Goal: Task Accomplishment & Management: Use online tool/utility

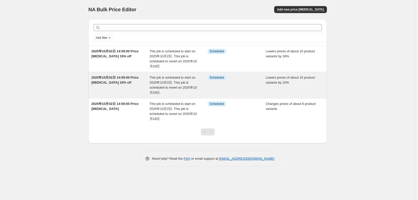
click at [116, 83] on span "2025年10月02日 14:59:00 Price [MEDICAL_DATA] 10% off" at bounding box center [114, 80] width 47 height 9
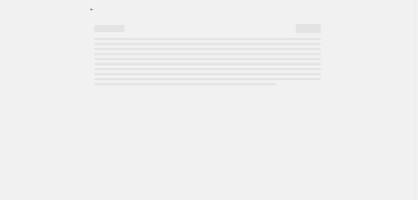
select select "percentage"
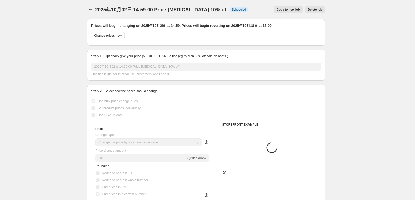
select select "tag"
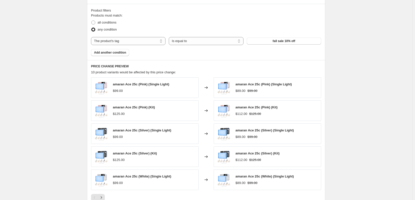
scroll to position [418, 0]
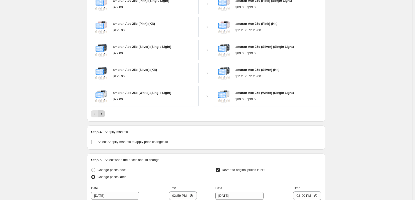
click at [99, 117] on icon "Next" at bounding box center [101, 114] width 5 height 5
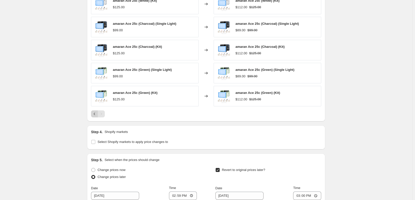
click at [92, 117] on icon "Previous" at bounding box center [94, 114] width 5 height 5
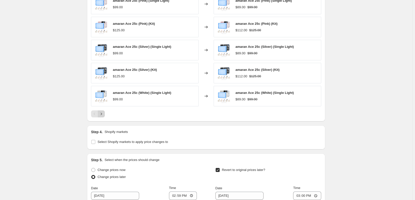
click at [99, 117] on icon "Next" at bounding box center [101, 114] width 5 height 5
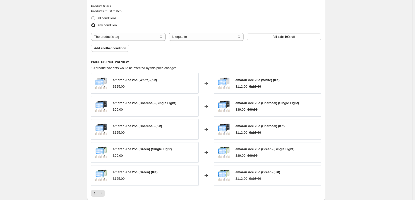
scroll to position [334, 0]
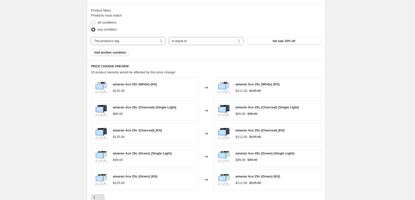
click at [113, 55] on span "Add another condition" at bounding box center [110, 53] width 32 height 4
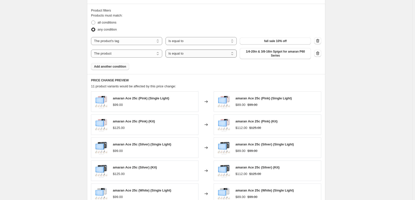
click at [198, 58] on select "Is equal to Is not equal to" at bounding box center [201, 54] width 71 height 8
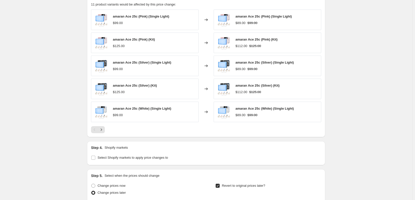
scroll to position [418, 0]
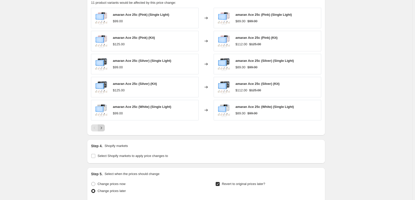
click at [99, 131] on icon "Next" at bounding box center [101, 128] width 5 height 5
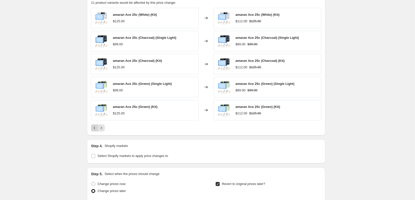
click at [92, 131] on icon "Previous" at bounding box center [94, 128] width 5 height 5
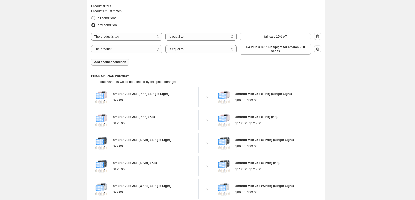
scroll to position [334, 0]
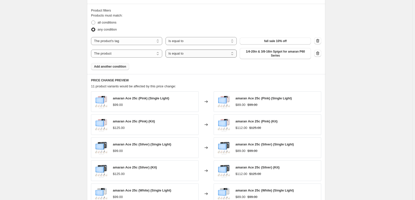
click at [186, 58] on select "Is equal to Is not equal to" at bounding box center [201, 54] width 71 height 8
click at [104, 58] on select "The product The product's collection The product's tag The product's vendor The…" at bounding box center [126, 54] width 71 height 8
select select "collection"
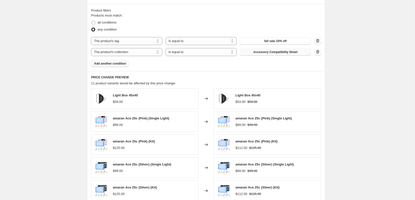
click at [276, 54] on span "Accessory Compatibility Sheet" at bounding box center [275, 52] width 44 height 4
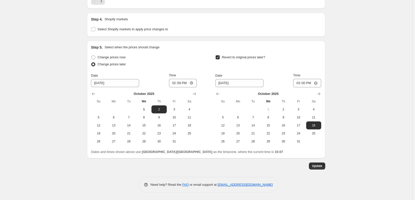
scroll to position [571, 0]
click at [323, 163] on button "Update" at bounding box center [317, 166] width 16 height 7
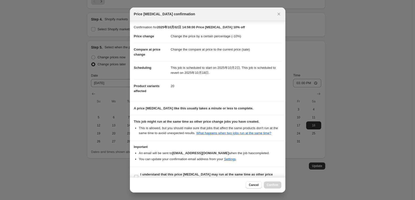
scroll to position [28, 0]
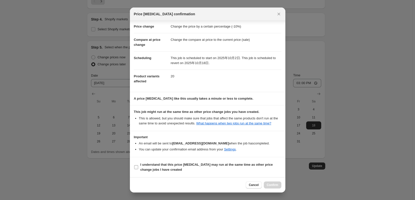
click at [134, 166] on input "I understand that this price [MEDICAL_DATA] may run at the same time as other p…" at bounding box center [136, 168] width 4 height 4
checkbox input "true"
click at [274, 182] on button "Confirm" at bounding box center [273, 185] width 18 height 7
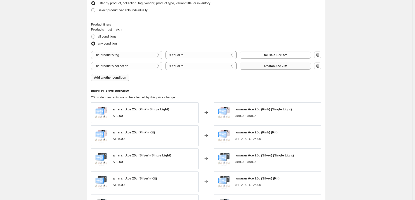
scroll to position [404, 0]
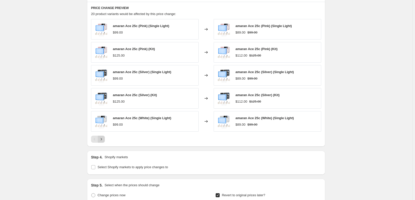
click at [99, 142] on icon "Next" at bounding box center [101, 139] width 5 height 5
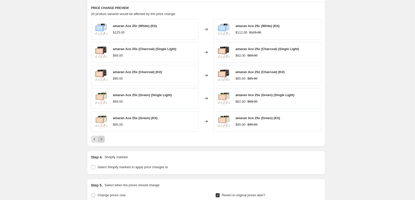
click at [99, 142] on icon "Next" at bounding box center [101, 139] width 5 height 5
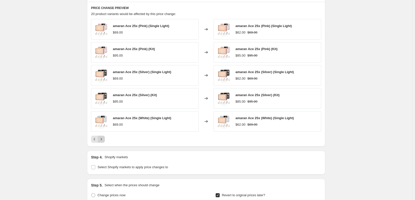
click at [99, 142] on icon "Next" at bounding box center [101, 139] width 5 height 5
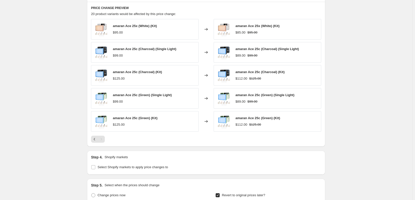
scroll to position [571, 0]
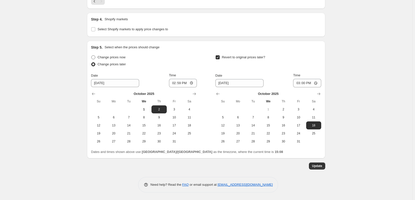
click at [91, 55] on span at bounding box center [93, 57] width 4 height 4
click at [91, 55] on input "Change prices now" at bounding box center [91, 55] width 0 height 0
radio input "true"
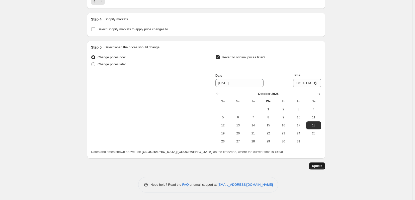
click at [322, 165] on span "Update" at bounding box center [317, 166] width 10 height 4
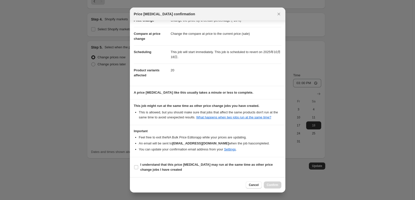
scroll to position [35, 0]
click at [151, 168] on b "I understand that this price [MEDICAL_DATA] may run at the same time as other p…" at bounding box center [206, 167] width 132 height 9
click at [138, 168] on input "I understand that this price [MEDICAL_DATA] may run at the same time as other p…" at bounding box center [136, 168] width 4 height 4
checkbox input "true"
click at [275, 183] on span "Confirm" at bounding box center [273, 185] width 12 height 4
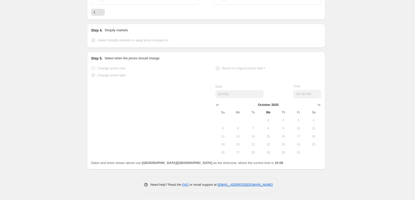
scroll to position [565, 0]
select select "percentage"
select select "tag"
select select "collection"
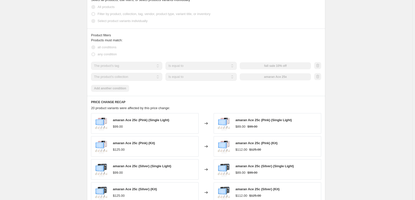
scroll to position [334, 0]
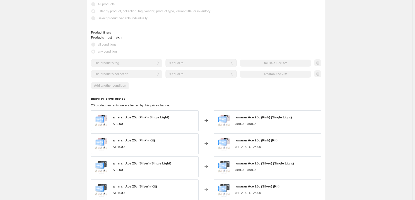
click at [321, 78] on div at bounding box center [317, 74] width 7 height 8
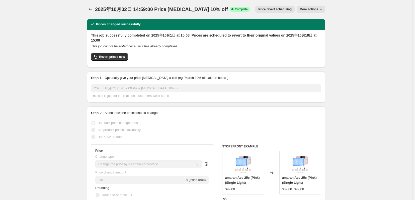
scroll to position [0, 0]
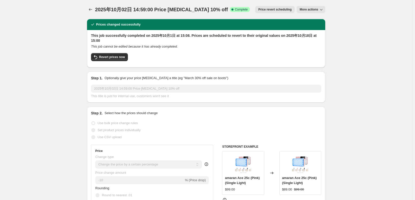
click at [315, 10] on span "More actions" at bounding box center [309, 10] width 19 height 4
click at [320, 19] on span "Copy to new job" at bounding box center [317, 21] width 23 height 4
select select "percentage"
select select "tag"
select select "collection"
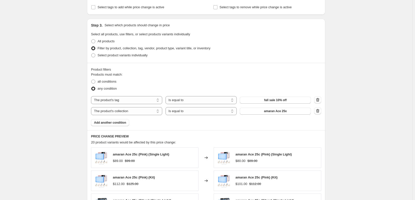
scroll to position [251, 0]
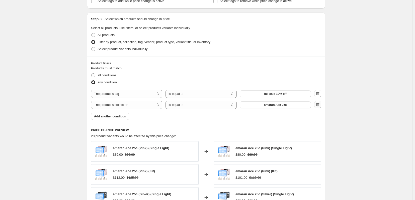
click at [320, 107] on icon "button" at bounding box center [317, 104] width 5 height 5
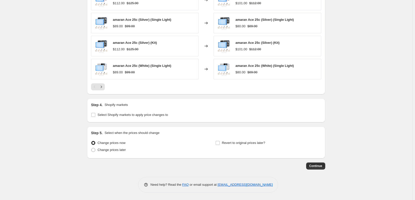
scroll to position [437, 0]
click at [322, 166] on span "Continue" at bounding box center [315, 166] width 13 height 4
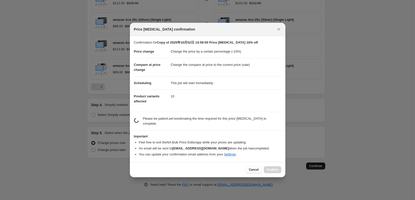
scroll to position [0, 0]
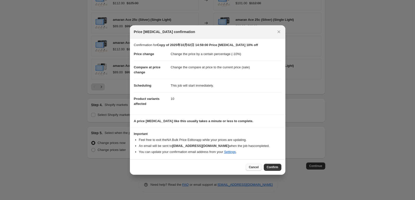
click at [259, 170] on span "Cancel" at bounding box center [254, 168] width 10 height 4
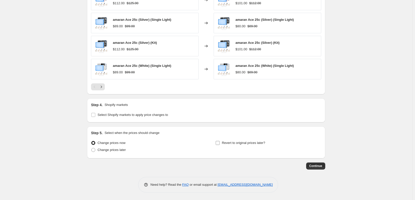
click at [220, 142] on input "Revert to original prices later?" at bounding box center [218, 143] width 4 height 4
checkbox input "true"
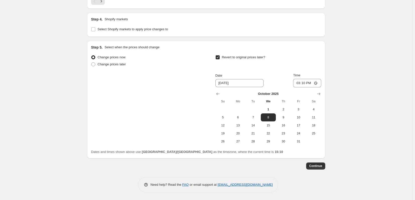
scroll to position [521, 0]
click at [319, 128] on span "18" at bounding box center [313, 126] width 11 height 4
type input "[DATE]"
click at [316, 84] on input "15:10" at bounding box center [307, 83] width 28 height 9
type input "15:00"
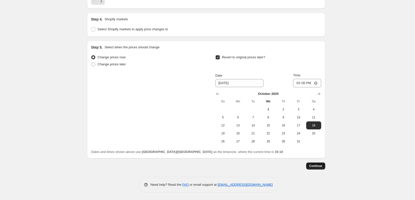
click at [322, 168] on span "Continue" at bounding box center [315, 166] width 13 height 4
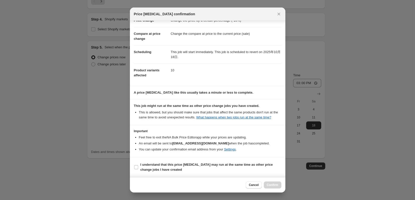
scroll to position [35, 0]
click at [173, 165] on span "I understand that this price [MEDICAL_DATA] may run at the same time as other p…" at bounding box center [210, 168] width 141 height 10
click at [138, 166] on input "I understand that this price [MEDICAL_DATA] may run at the same time as other p…" at bounding box center [136, 168] width 4 height 4
checkbox input "true"
click at [276, 184] on span "Confirm" at bounding box center [273, 185] width 12 height 4
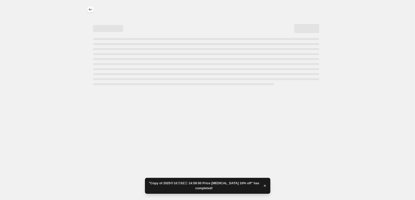
select select "percentage"
select select "tag"
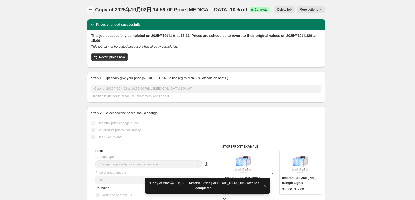
click at [89, 11] on icon "Price change jobs" at bounding box center [90, 9] width 3 height 3
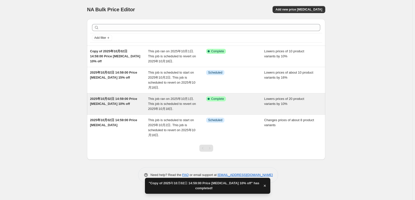
click at [117, 106] on span "2025年10月02日 14:59:00 Price [MEDICAL_DATA] 10% off" at bounding box center [113, 101] width 47 height 9
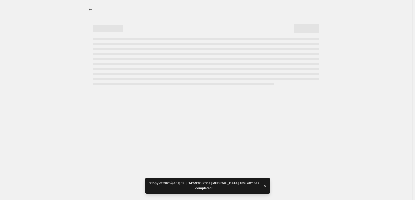
select select "percentage"
select select "tag"
select select "collection"
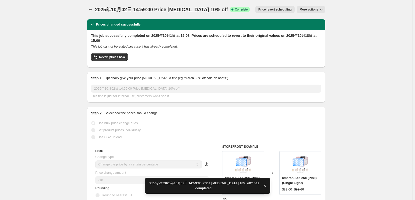
click at [318, 11] on span "More actions" at bounding box center [309, 10] width 19 height 4
click at [318, 40] on span "Delete job" at bounding box center [313, 38] width 15 height 4
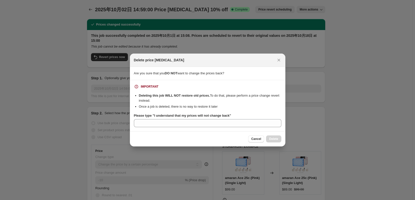
click at [150, 115] on b "Please type "I understand that my prices will not change back"" at bounding box center [182, 116] width 97 height 4
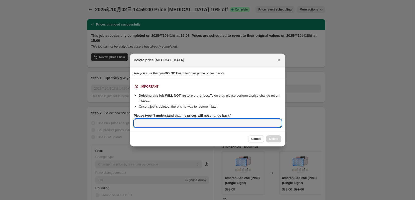
click at [150, 119] on input "Please type "I understand that my prices will not change back"" at bounding box center [207, 123] width 147 height 8
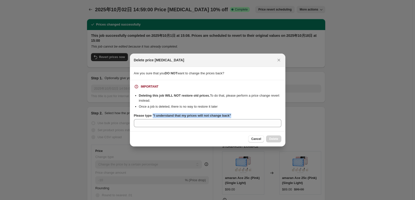
drag, startPoint x: 150, startPoint y: 116, endPoint x: 236, endPoint y: 118, distance: 85.5
click at [236, 118] on div "Please type "I understand that my prices will not change back"" at bounding box center [207, 115] width 147 height 5
copy b ""I understand that my prices will not change back""
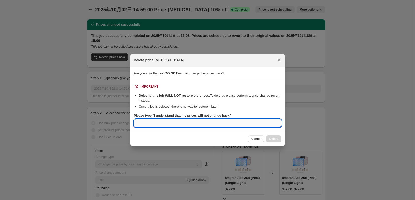
click at [174, 127] on input "Please type "I understand that my prices will not change back"" at bounding box center [207, 123] width 147 height 8
paste input ""I understand that my prices will not change back""
click at [134, 124] on input ""I understand that my prices will not change back" at bounding box center [207, 123] width 147 height 8
type input "I understand that my prices will not change back"
click at [278, 140] on span "Delete" at bounding box center [273, 139] width 9 height 4
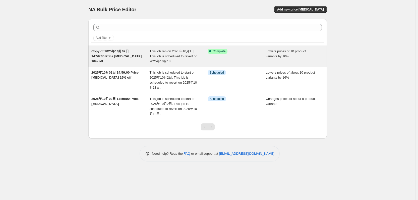
click at [103, 55] on span "Copy of 2025年10月02日 14:59:00 Price [MEDICAL_DATA] 10% off" at bounding box center [116, 56] width 50 height 14
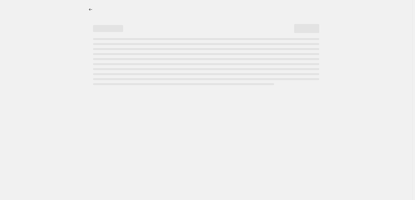
select select "percentage"
select select "tag"
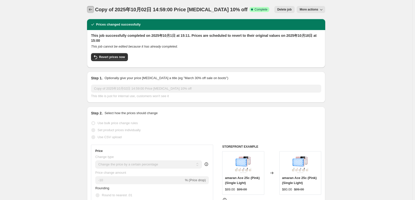
click at [88, 10] on icon "Price change jobs" at bounding box center [90, 9] width 5 height 5
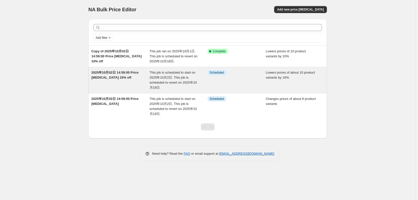
click at [121, 81] on div "2025年10月02日 14:59:00 Price [MEDICAL_DATA] 15% off" at bounding box center [120, 80] width 58 height 20
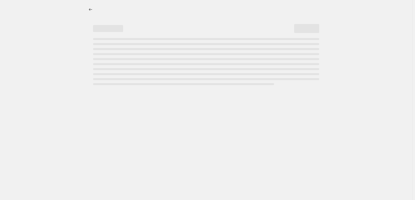
select select "percentage"
select select "tag"
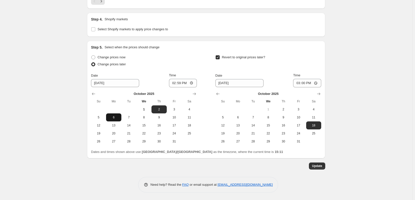
scroll to position [529, 0]
click at [91, 55] on span at bounding box center [93, 57] width 4 height 4
click at [91, 55] on input "Change prices now" at bounding box center [91, 55] width 0 height 0
radio input "true"
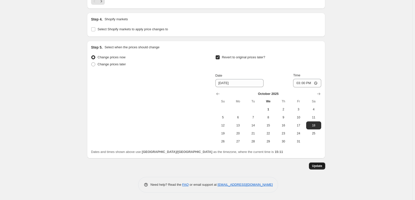
click at [324, 163] on button "Update" at bounding box center [317, 166] width 16 height 7
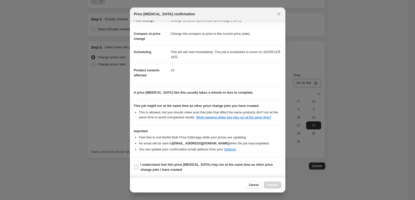
scroll to position [35, 0]
click at [153, 163] on b "I understand that this price [MEDICAL_DATA] may run at the same time as other p…" at bounding box center [206, 167] width 132 height 9
click at [138, 166] on input "I understand that this price [MEDICAL_DATA] may run at the same time as other p…" at bounding box center [136, 168] width 4 height 4
checkbox input "true"
click at [273, 183] on span "Confirm" at bounding box center [273, 185] width 12 height 4
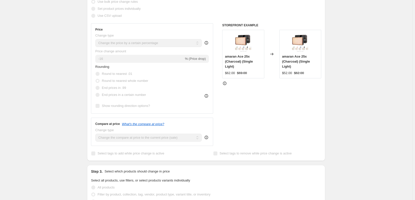
scroll to position [0, 0]
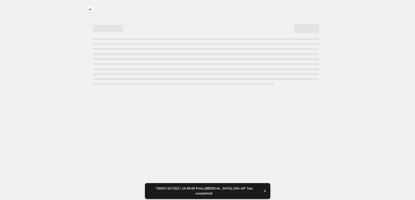
select select "percentage"
select select "tag"
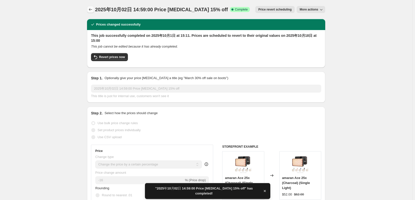
click at [88, 9] on icon "Price change jobs" at bounding box center [90, 9] width 5 height 5
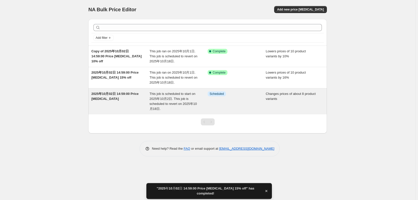
click at [110, 105] on div "2025年10月02日 14:59:00 Price [MEDICAL_DATA]" at bounding box center [120, 102] width 58 height 20
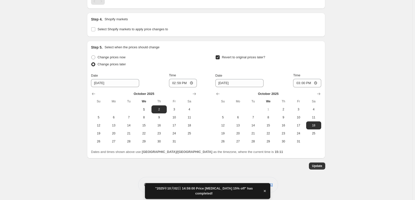
scroll to position [534, 0]
click at [91, 55] on span at bounding box center [93, 57] width 4 height 4
click at [91, 55] on input "Change prices now" at bounding box center [91, 55] width 0 height 0
radio input "true"
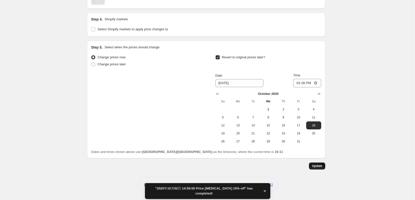
click at [324, 163] on button "Update" at bounding box center [317, 166] width 16 height 7
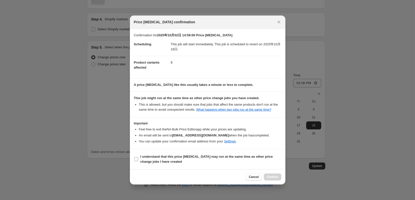
click at [135, 166] on label "I understand that this price [MEDICAL_DATA] may run at the same time as other p…" at bounding box center [207, 159] width 147 height 12
click at [135, 162] on input "I understand that this price [MEDICAL_DATA] may run at the same time as other p…" at bounding box center [136, 159] width 4 height 4
checkbox input "true"
click at [279, 181] on button "Confirm" at bounding box center [273, 177] width 18 height 7
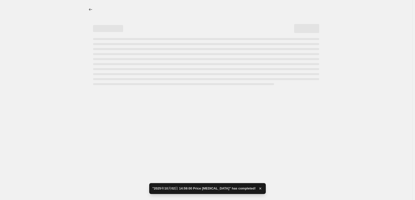
scroll to position [0, 0]
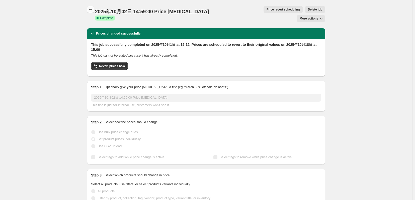
click at [88, 9] on icon "Price change jobs" at bounding box center [90, 9] width 5 height 5
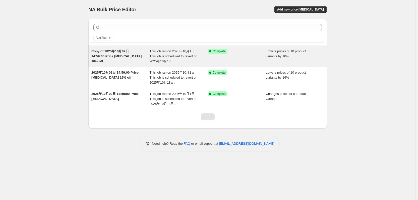
click at [108, 59] on span "Copy of 2025年10月02日 14:59:00 Price [MEDICAL_DATA] 10% off" at bounding box center [116, 56] width 50 height 14
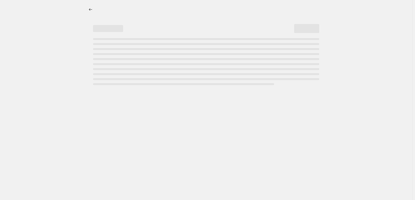
select select "percentage"
select select "tag"
